Goal: Task Accomplishment & Management: Complete application form

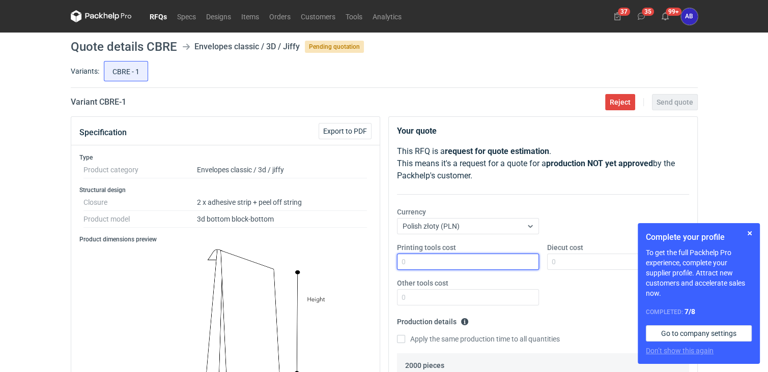
click at [413, 258] on input "Printing tools cost" at bounding box center [468, 262] width 142 height 16
type input "0"
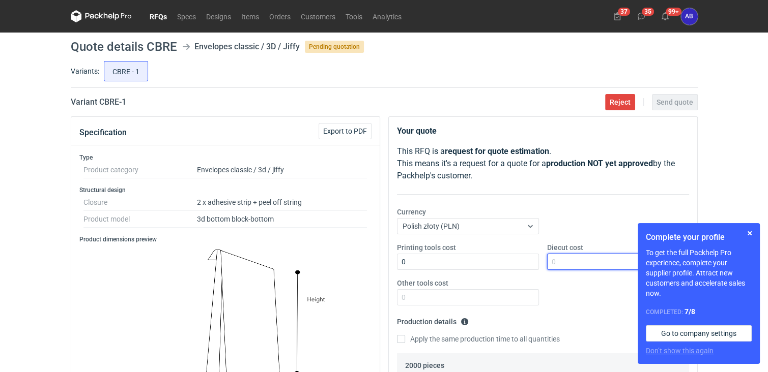
click at [566, 260] on input "Diecut cost" at bounding box center [618, 262] width 142 height 16
type input "0"
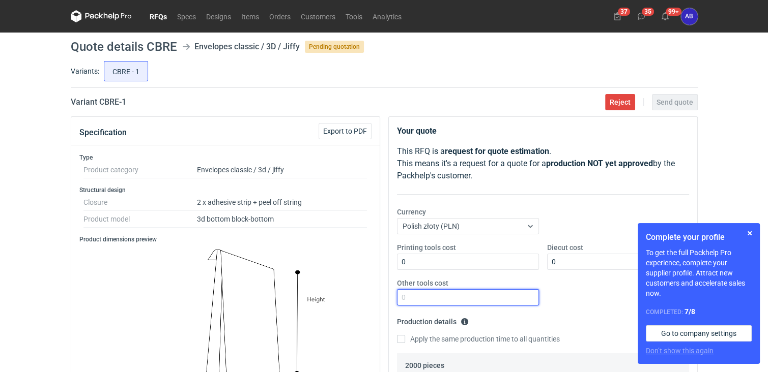
click at [454, 295] on input "Other tools cost" at bounding box center [468, 298] width 142 height 16
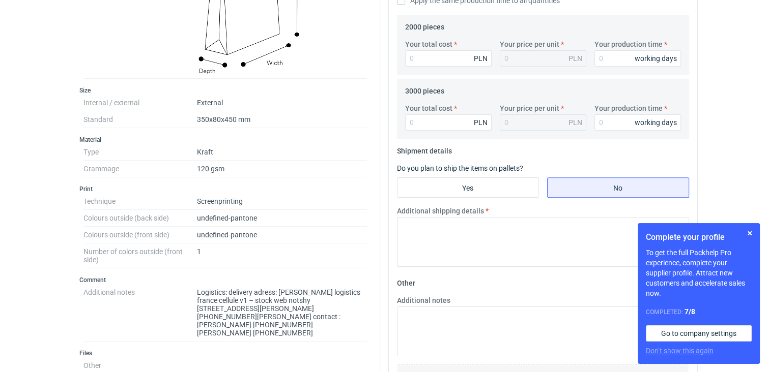
scroll to position [594, 0]
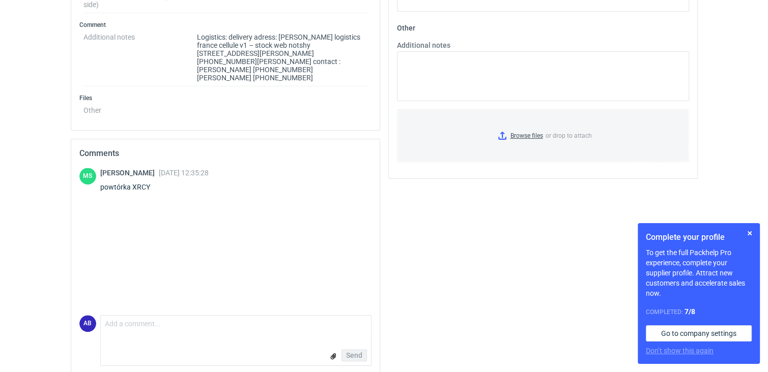
type input "0"
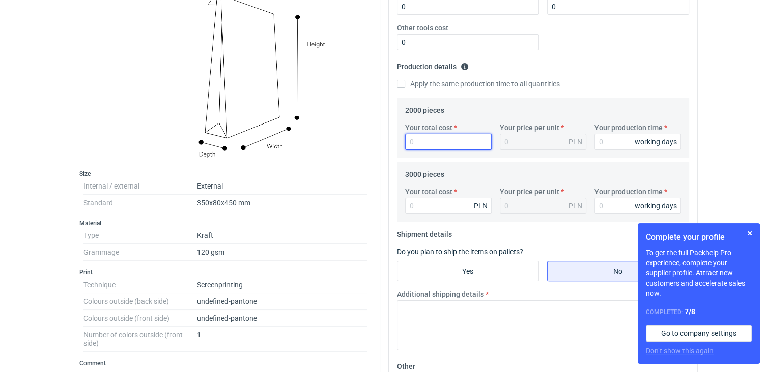
click at [446, 138] on input "Your total cost" at bounding box center [448, 142] width 87 height 16
type input "42"
type input "0.02"
type input "4280"
type input "2.14"
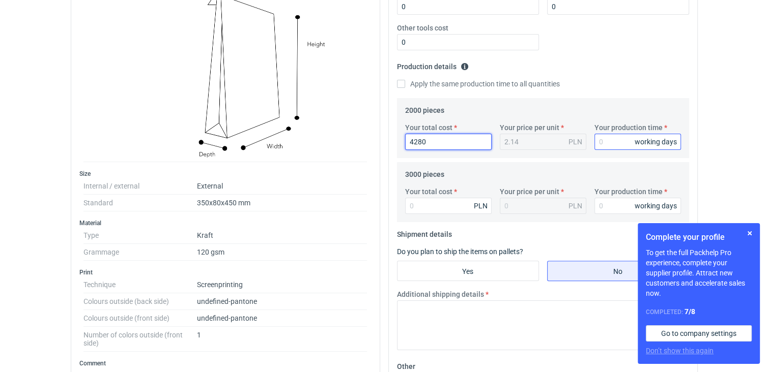
type input "4280"
click at [626, 143] on input "Your production time" at bounding box center [637, 142] width 87 height 16
type input "7"
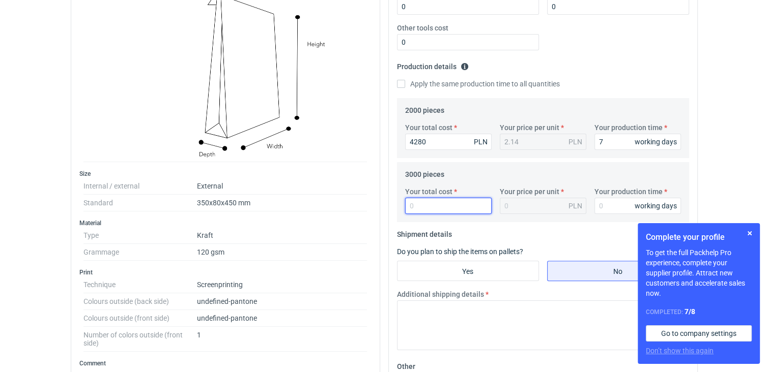
click at [443, 205] on input "Your total cost" at bounding box center [448, 206] width 87 height 16
type input "522"
type input "0.17"
type input "5220"
type input "1.74"
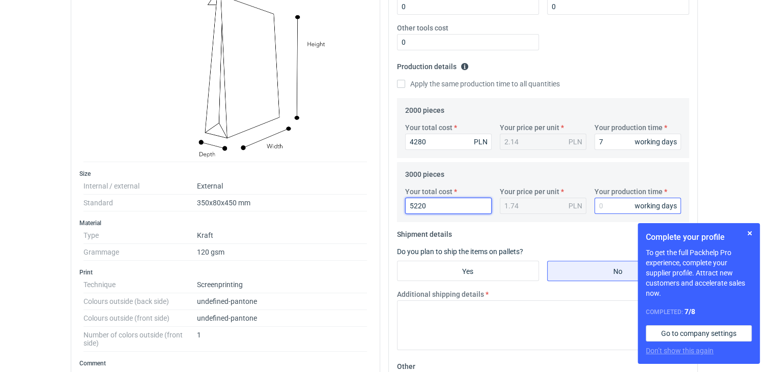
type input "5220"
click at [611, 208] on input "Your production time" at bounding box center [637, 206] width 87 height 16
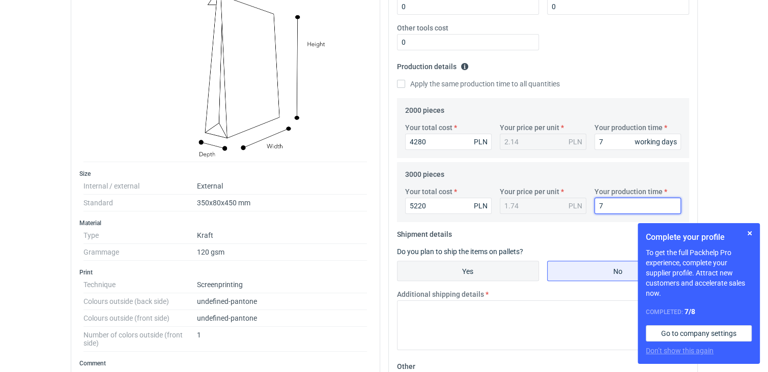
type input "7"
click at [476, 271] on input "Yes" at bounding box center [467, 271] width 141 height 19
radio input "true"
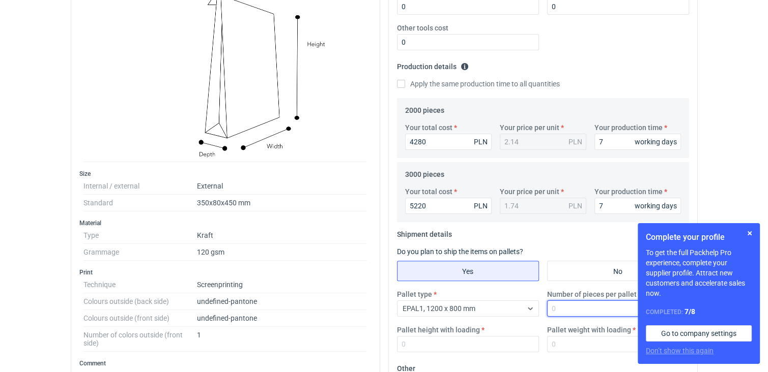
click at [584, 311] on input "Number of pieces per pallet" at bounding box center [618, 309] width 142 height 16
type input "2400"
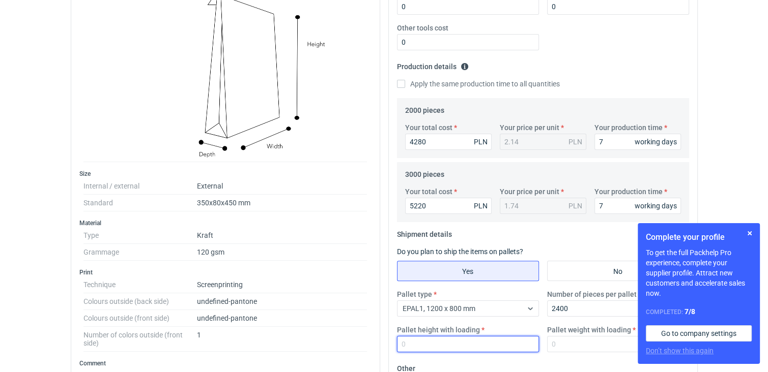
click at [463, 340] on input "Pallet height with loading" at bounding box center [468, 344] width 142 height 16
type input "120"
click at [556, 345] on input "Pallet weight with loading" at bounding box center [618, 344] width 142 height 16
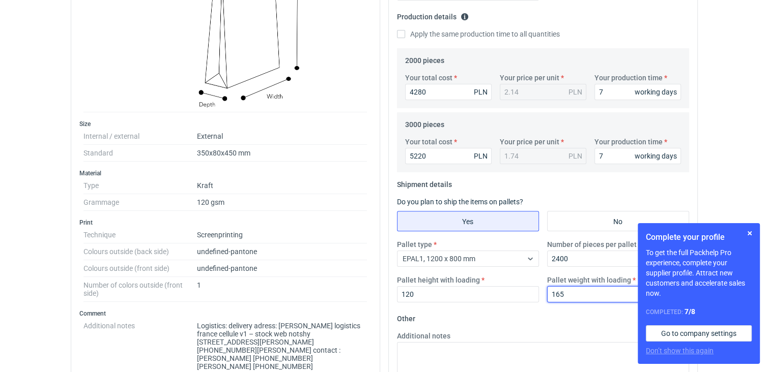
scroll to position [307, 0]
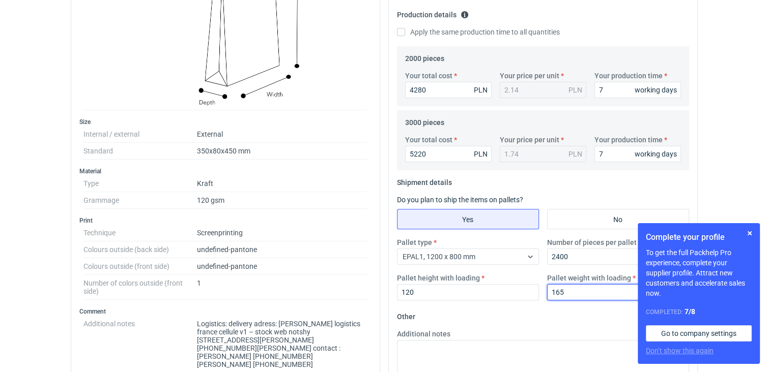
type input "165"
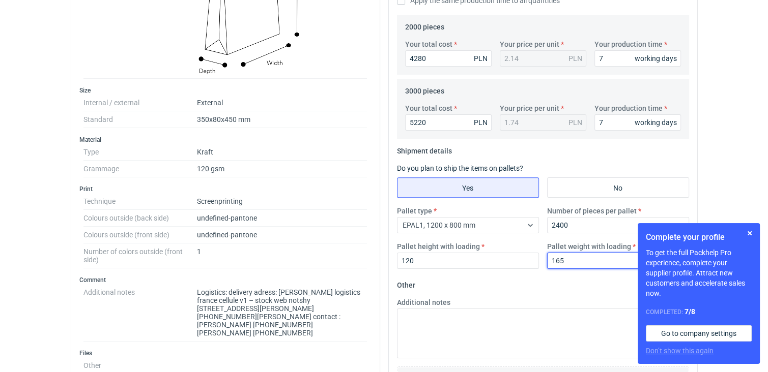
scroll to position [0, 0]
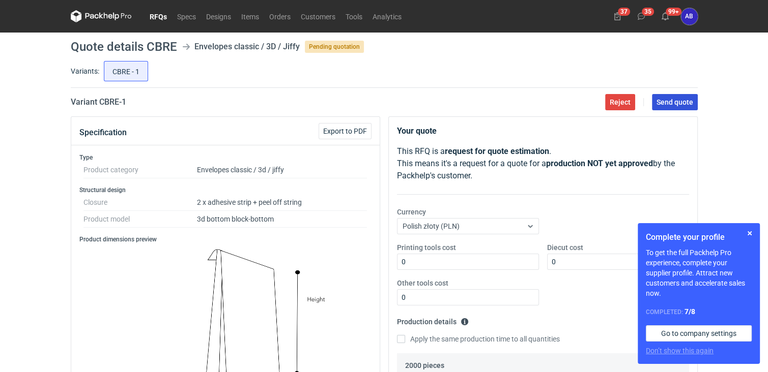
click at [682, 105] on span "Send quote" at bounding box center [674, 102] width 37 height 7
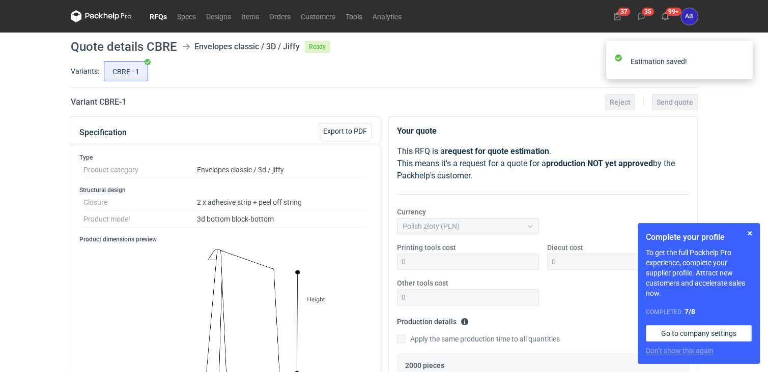
click at [159, 16] on link "RFQs" at bounding box center [158, 16] width 27 height 12
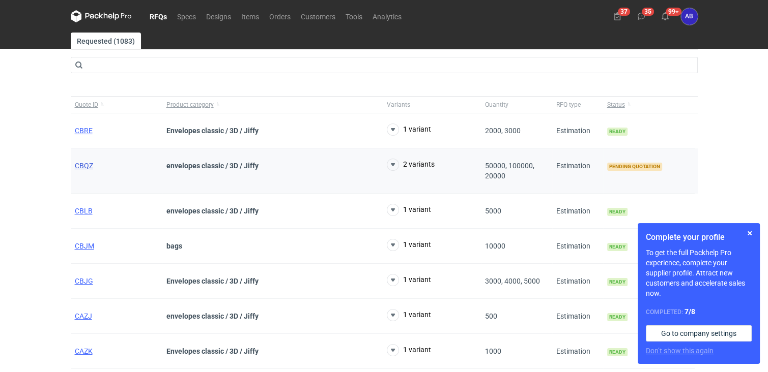
click at [89, 166] on span "CBQZ" at bounding box center [84, 166] width 18 height 8
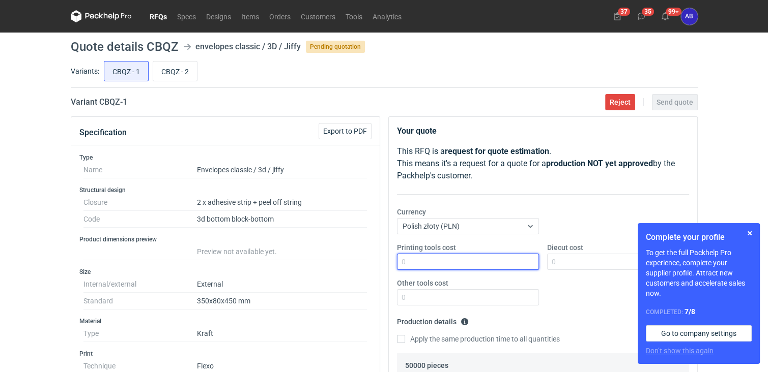
click at [443, 262] on input "Printing tools cost" at bounding box center [468, 262] width 142 height 16
type input "0"
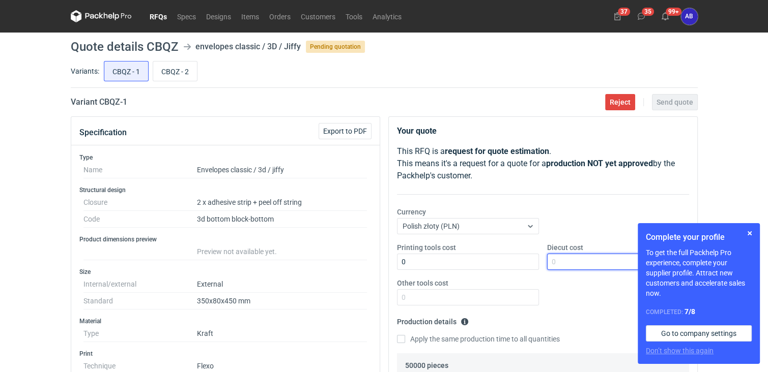
click at [577, 262] on input "Diecut cost" at bounding box center [618, 262] width 142 height 16
type input "0"
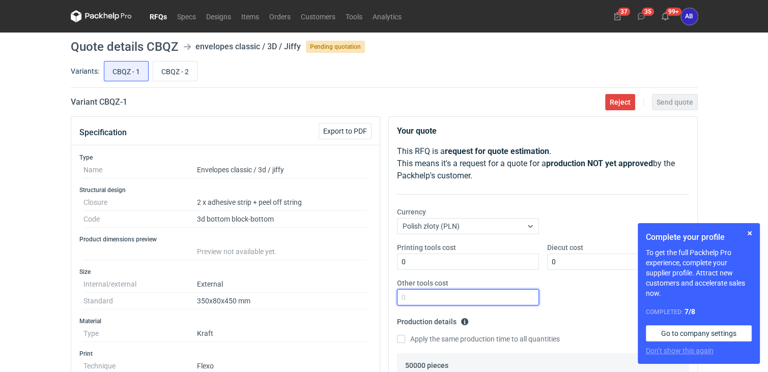
click at [440, 299] on input "Other tools cost" at bounding box center [468, 298] width 142 height 16
type input "0"
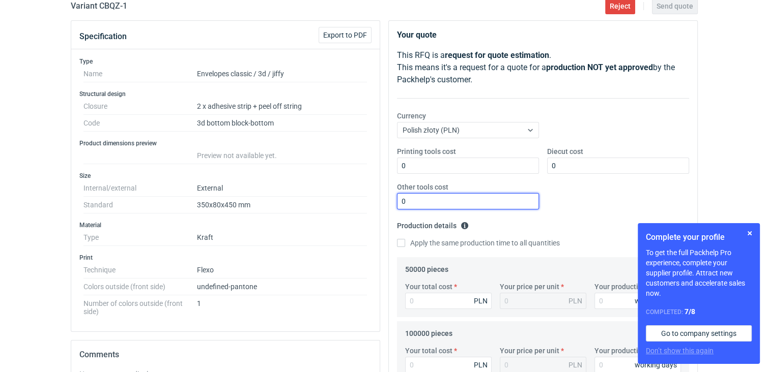
scroll to position [109, 0]
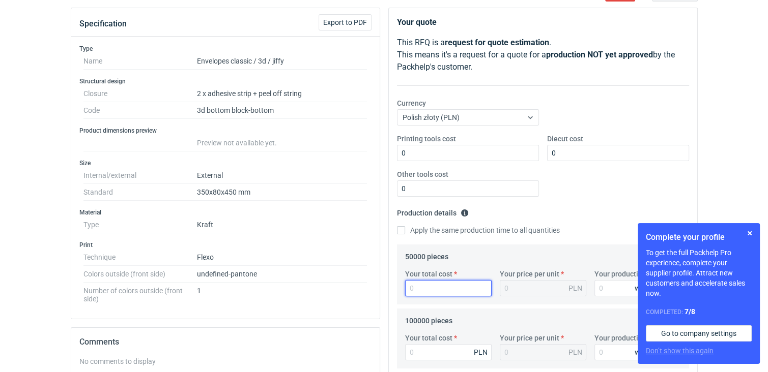
click at [424, 288] on input "Your total cost" at bounding box center [448, 288] width 87 height 16
type input "39000"
type input "0.78"
type input "39000"
click at [614, 291] on input "Your production time" at bounding box center [637, 288] width 87 height 16
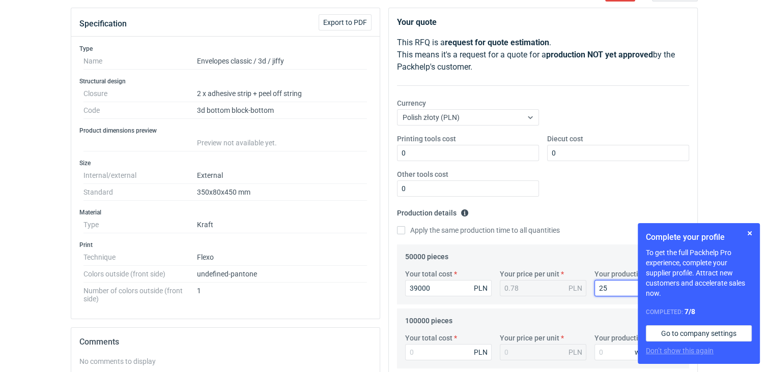
type input "25"
click at [440, 358] on input "Your total cost" at bounding box center [448, 352] width 87 height 16
type input "67000"
type input "0.67"
type input "67000"
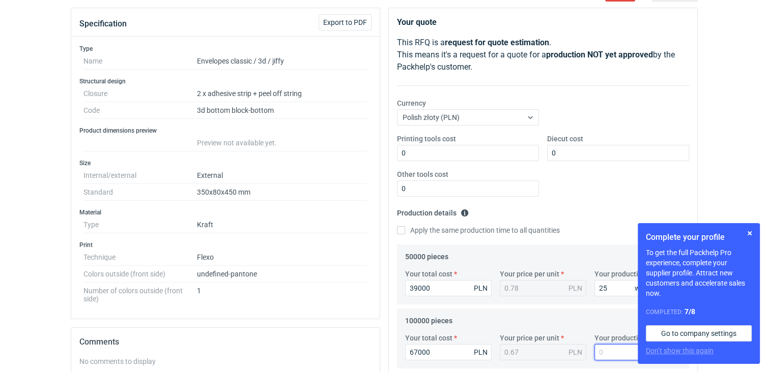
click at [611, 356] on input "Your production time" at bounding box center [637, 352] width 87 height 16
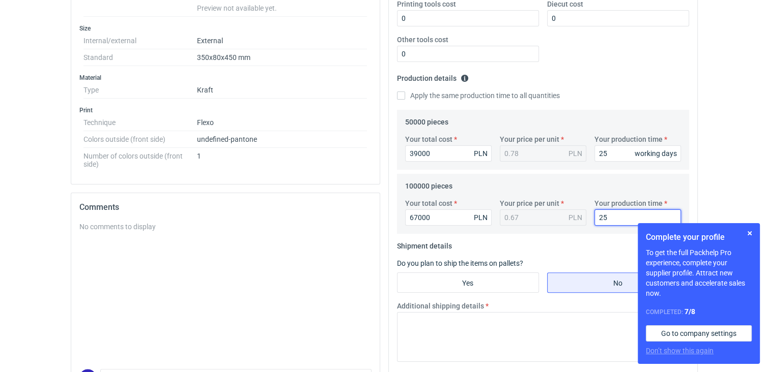
scroll to position [244, 0]
type input "25"
click at [490, 286] on input "Yes" at bounding box center [467, 282] width 141 height 19
radio input "true"
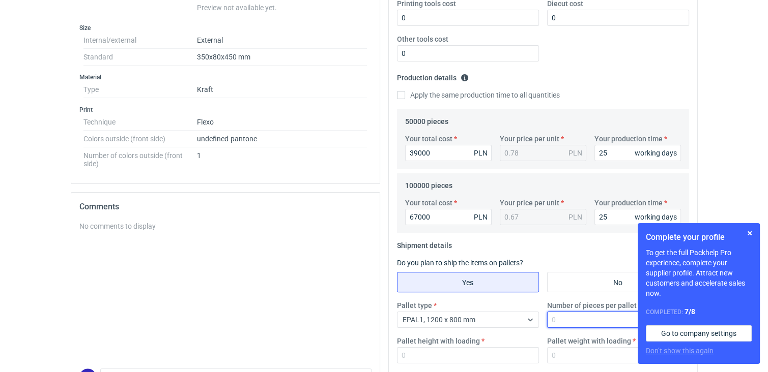
click at [568, 320] on input "Number of pieces per pallet" at bounding box center [618, 320] width 142 height 16
type input "2400"
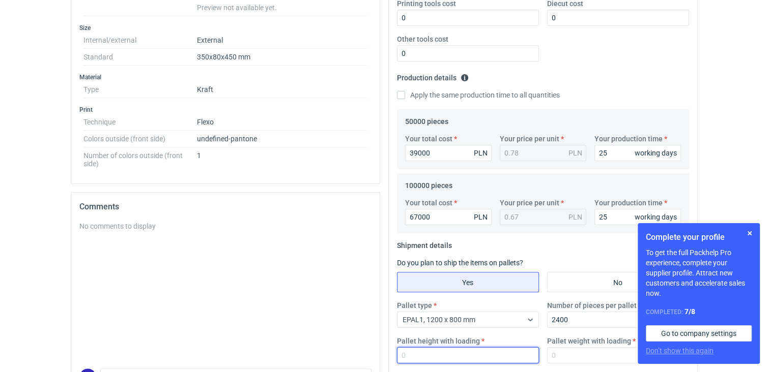
click at [479, 357] on input "Pallet height with loading" at bounding box center [468, 356] width 142 height 16
type input "125"
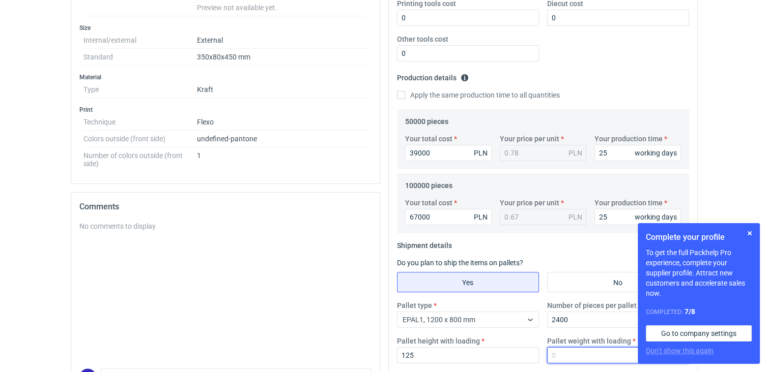
click at [586, 356] on input "Pallet weight with loading" at bounding box center [618, 356] width 142 height 16
type input "165"
drag, startPoint x: 767, startPoint y: 204, endPoint x: 767, endPoint y: 234, distance: 29.5
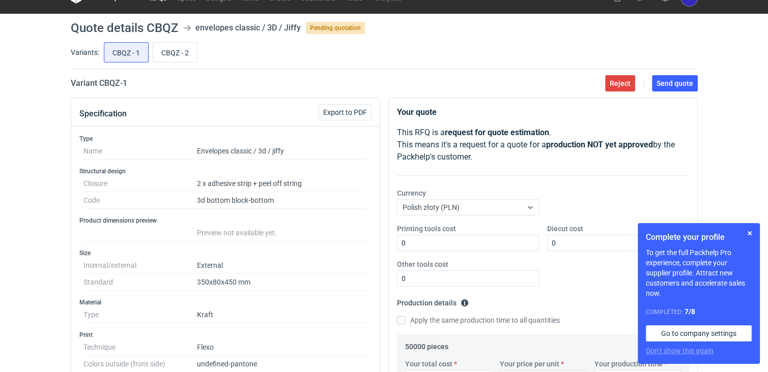
scroll to position [0, 0]
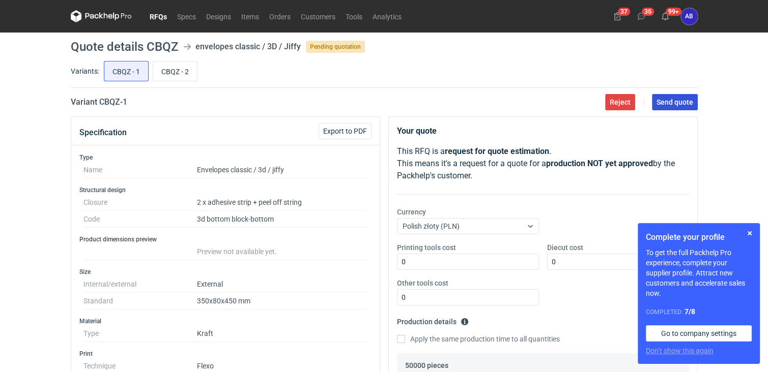
click at [669, 102] on span "Send quote" at bounding box center [674, 102] width 37 height 7
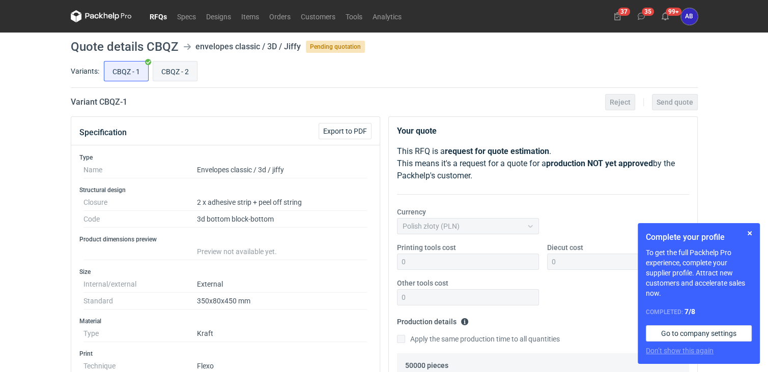
click at [175, 72] on input "CBQZ - 2" at bounding box center [175, 71] width 44 height 19
radio input "true"
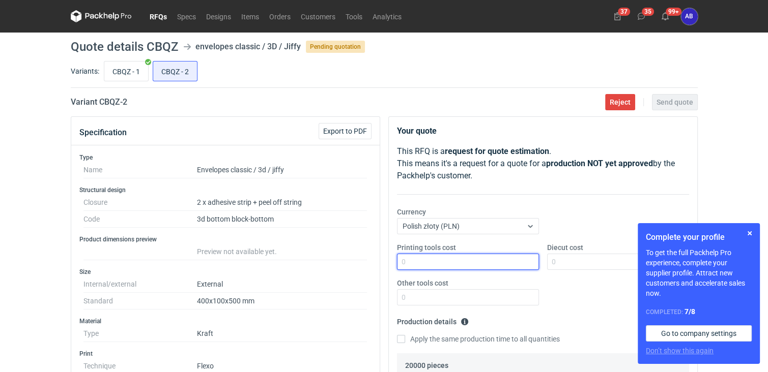
click at [426, 260] on input "Printing tools cost" at bounding box center [468, 262] width 142 height 16
type input "0"
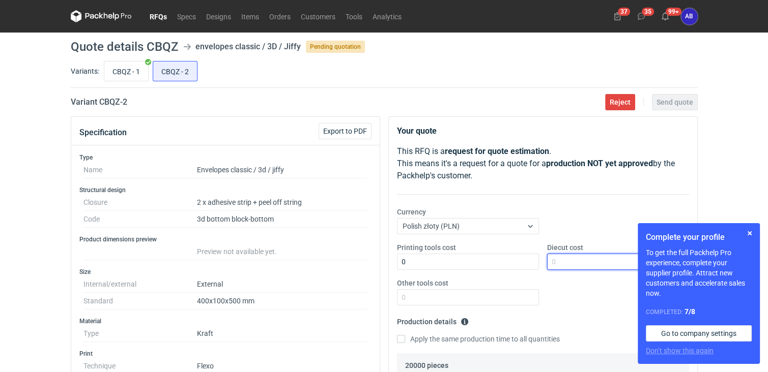
click at [560, 262] on input "Diecut cost" at bounding box center [618, 262] width 142 height 16
type input "0"
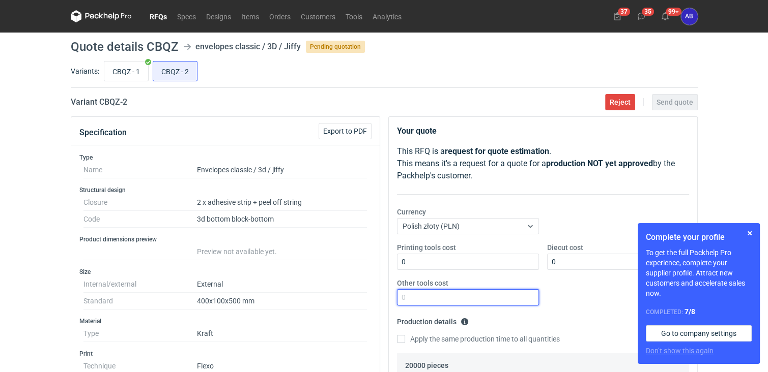
click at [427, 297] on input "Other tools cost" at bounding box center [468, 298] width 142 height 16
type input "0"
drag, startPoint x: 766, startPoint y: 162, endPoint x: 766, endPoint y: 185, distance: 22.9
click at [766, 185] on div "RFQs Specs Designs Items Orders Customers Tools Analytics 37 35 99+ AB [PERSON_…" at bounding box center [384, 186] width 768 height 372
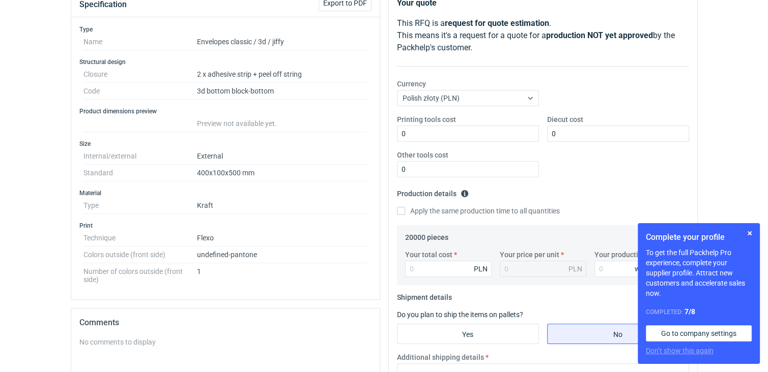
scroll to position [129, 0]
click at [426, 265] on input "Your total cost" at bounding box center [448, 269] width 87 height 16
type input "22300"
type input "1.12"
type input "22300"
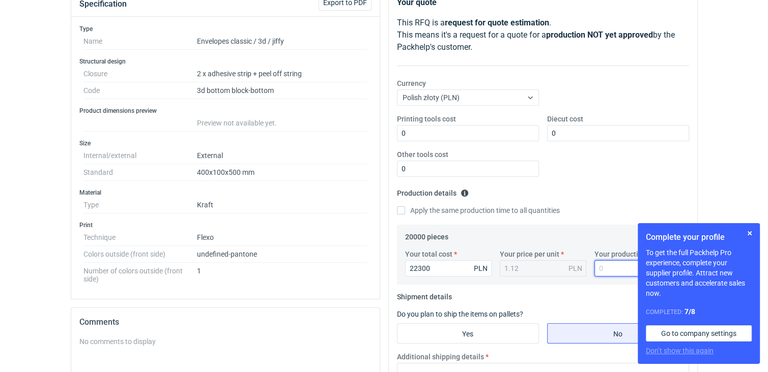
click at [607, 267] on input "Your production time" at bounding box center [637, 269] width 87 height 16
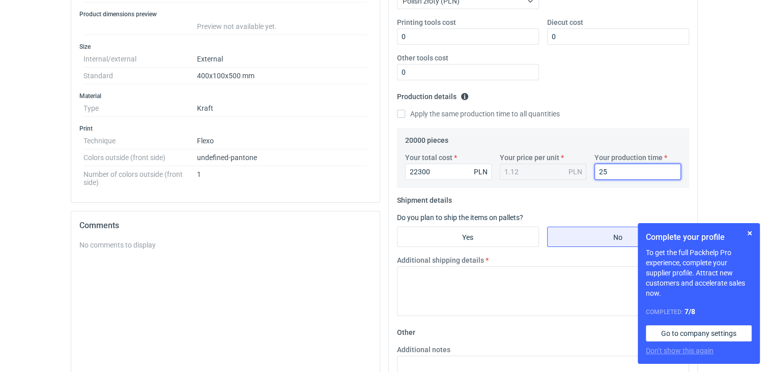
scroll to position [226, 0]
type input "25"
click at [467, 236] on input "Yes" at bounding box center [467, 236] width 141 height 19
radio input "true"
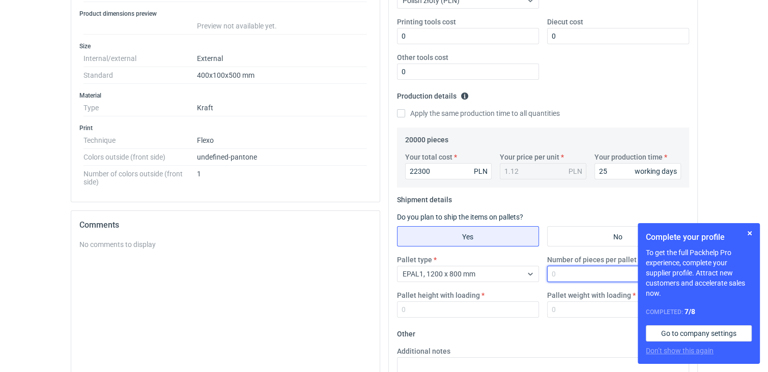
click at [583, 277] on input "Number of pieces per pallet" at bounding box center [618, 274] width 142 height 16
type input "1500"
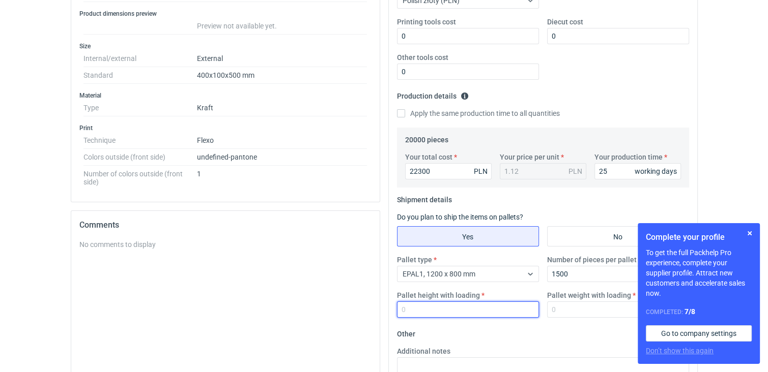
click at [453, 312] on input "Pallet height with loading" at bounding box center [468, 310] width 142 height 16
type input "140"
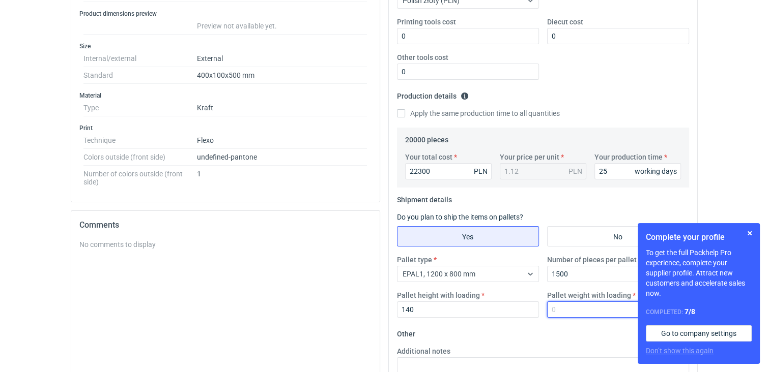
click at [569, 309] on input "Pallet weight with loading" at bounding box center [618, 310] width 142 height 16
type input "150"
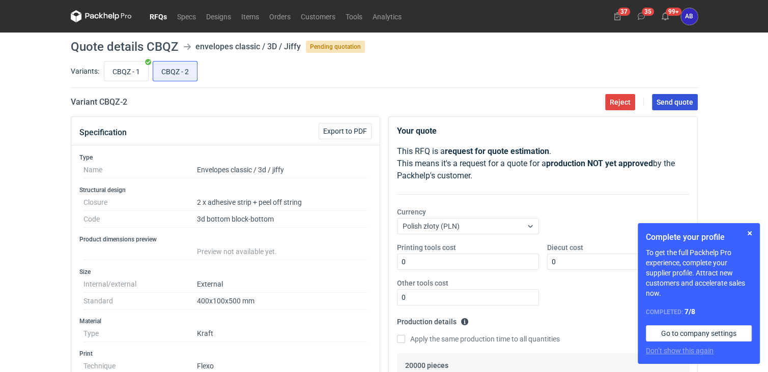
click at [665, 102] on span "Send quote" at bounding box center [674, 102] width 37 height 7
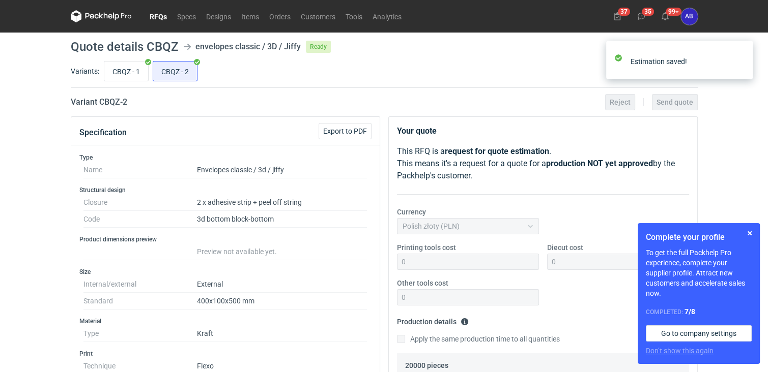
click at [157, 16] on link "RFQs" at bounding box center [158, 16] width 27 height 12
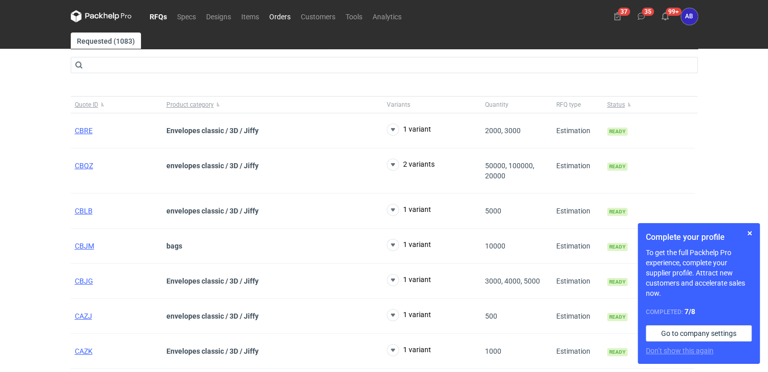
click at [275, 18] on link "Orders" at bounding box center [280, 16] width 32 height 12
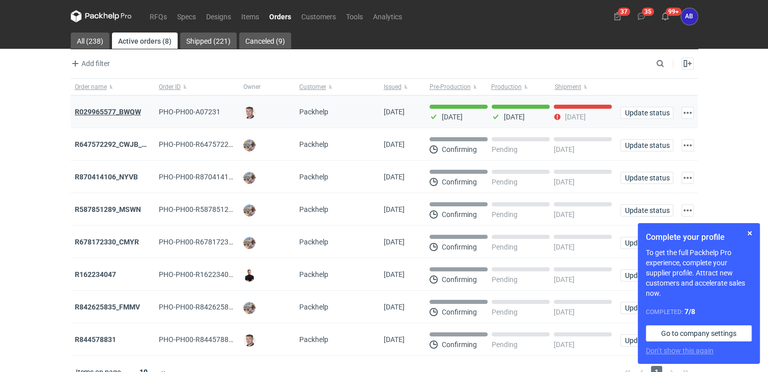
click at [126, 110] on strong "R029965577_BWQW" at bounding box center [108, 112] width 66 height 8
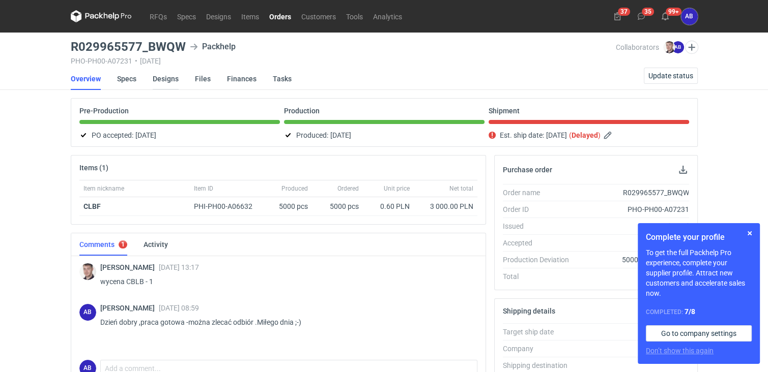
click at [166, 80] on link "Designs" at bounding box center [166, 79] width 26 height 22
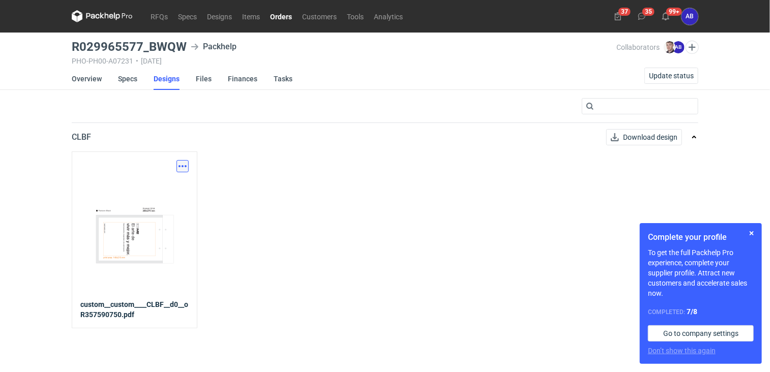
click at [184, 165] on button "button" at bounding box center [183, 166] width 12 height 12
click at [142, 189] on link "Download design part" at bounding box center [138, 188] width 94 height 16
click at [285, 16] on link "Orders" at bounding box center [281, 16] width 32 height 12
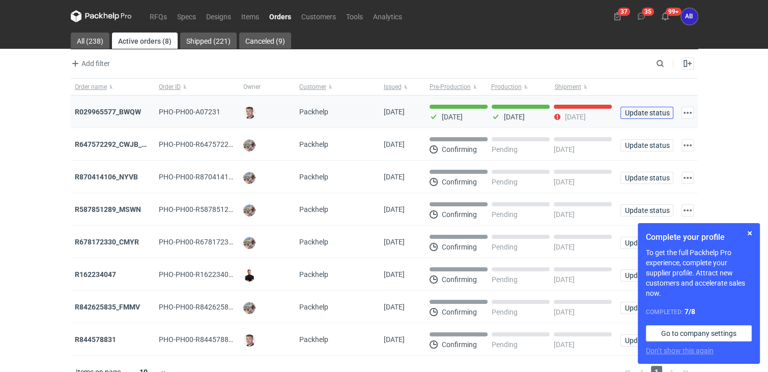
click at [643, 110] on span "Update status" at bounding box center [647, 112] width 44 height 7
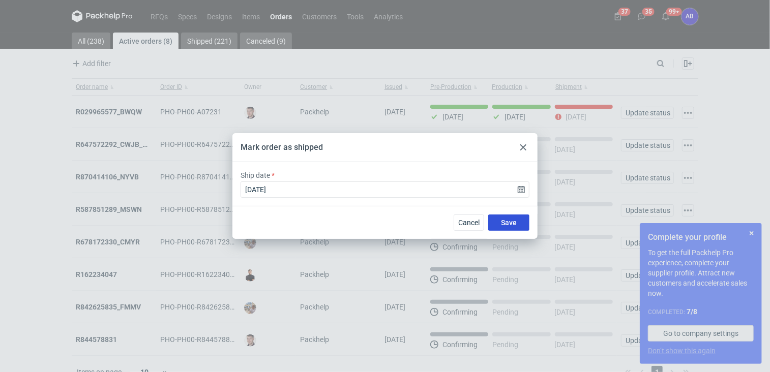
click at [514, 221] on span "Save" at bounding box center [509, 222] width 16 height 7
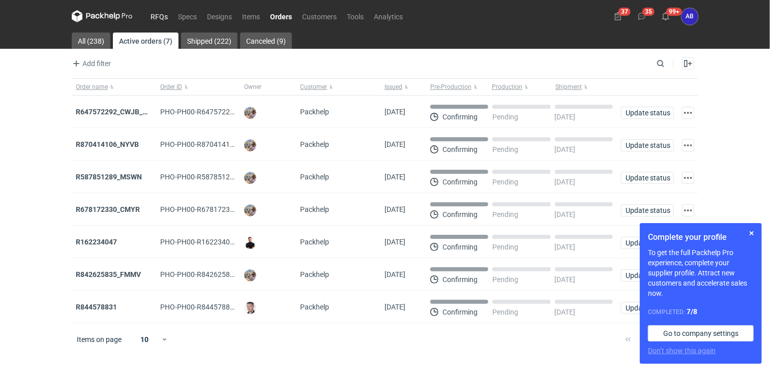
click at [156, 16] on link "RFQs" at bounding box center [159, 16] width 27 height 12
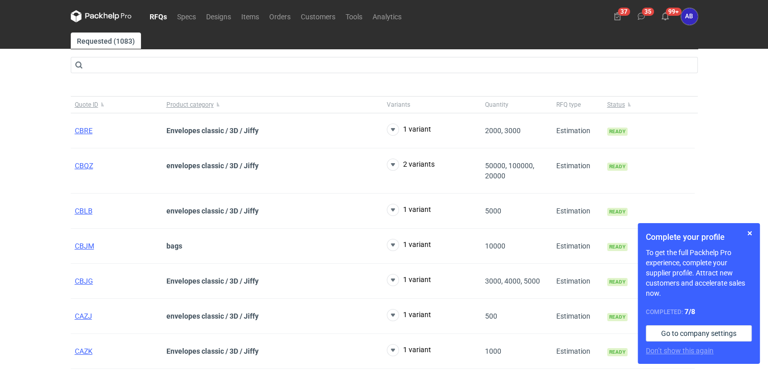
click at [161, 16] on link "RFQs" at bounding box center [158, 16] width 27 height 12
